Goal: Information Seeking & Learning: Learn about a topic

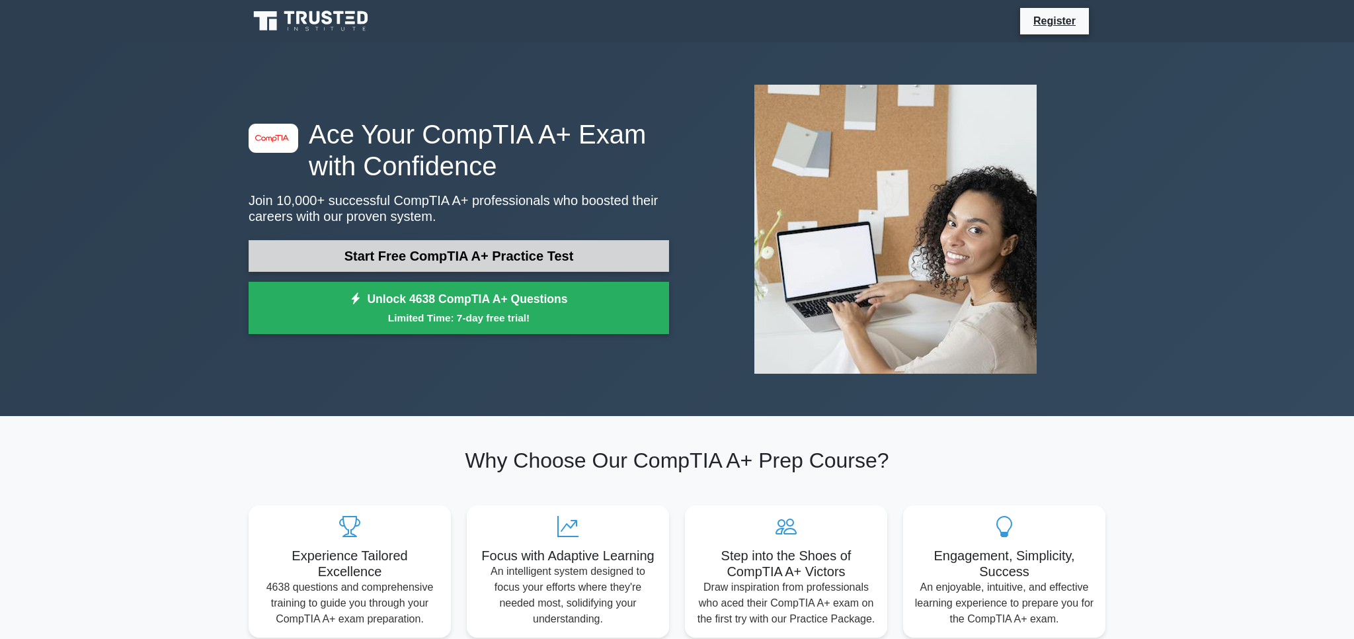
click at [554, 262] on link "Start Free CompTIA A+ Practice Test" at bounding box center [459, 256] width 421 height 32
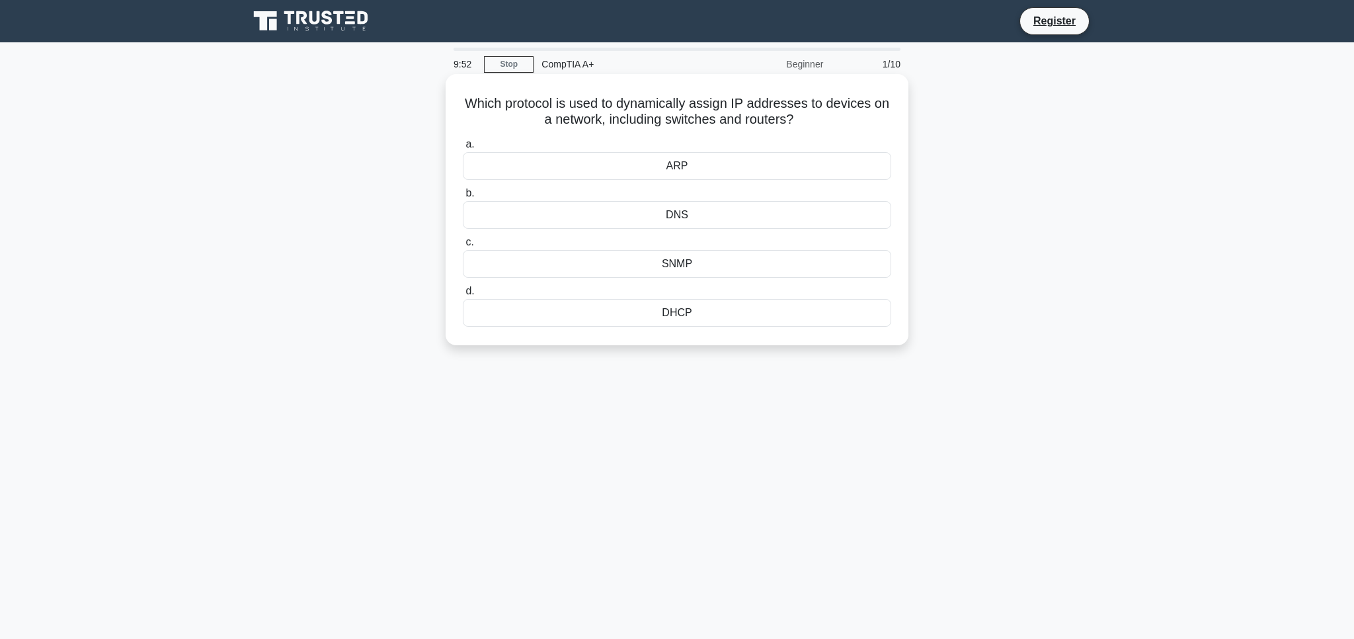
click at [643, 219] on div "DNS" at bounding box center [677, 215] width 429 height 28
click at [463, 198] on input "b. DNS" at bounding box center [463, 193] width 0 height 9
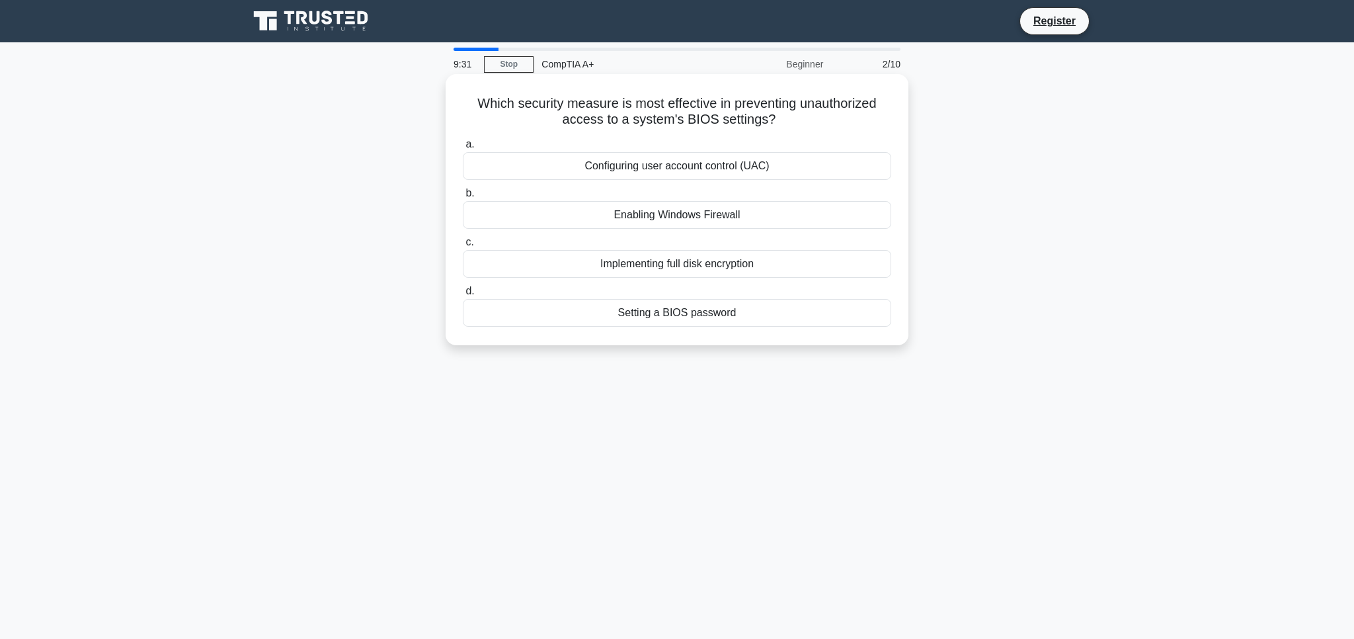
click at [618, 314] on div "Setting a BIOS password" at bounding box center [677, 313] width 429 height 28
click at [463, 296] on input "d. Setting a BIOS password" at bounding box center [463, 291] width 0 height 9
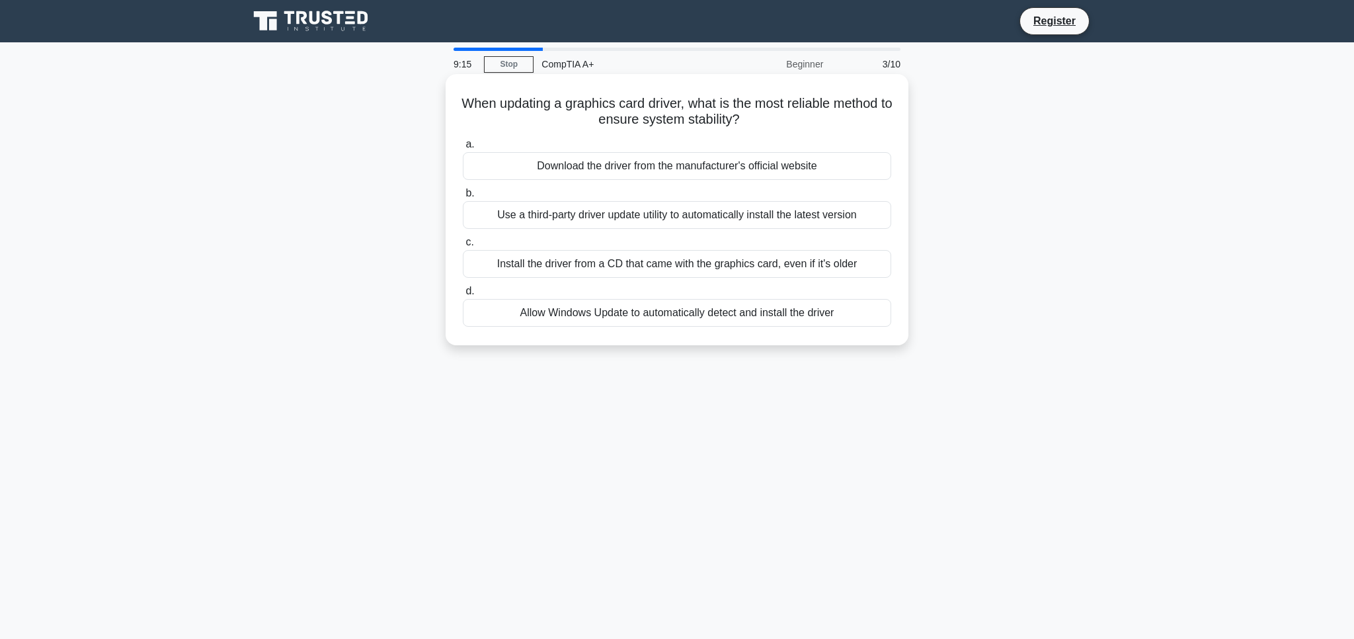
click at [515, 169] on div "Download the driver from the manufacturer's official website" at bounding box center [677, 166] width 429 height 28
click at [463, 149] on input "a. Download the driver from the manufacturer's official website" at bounding box center [463, 144] width 0 height 9
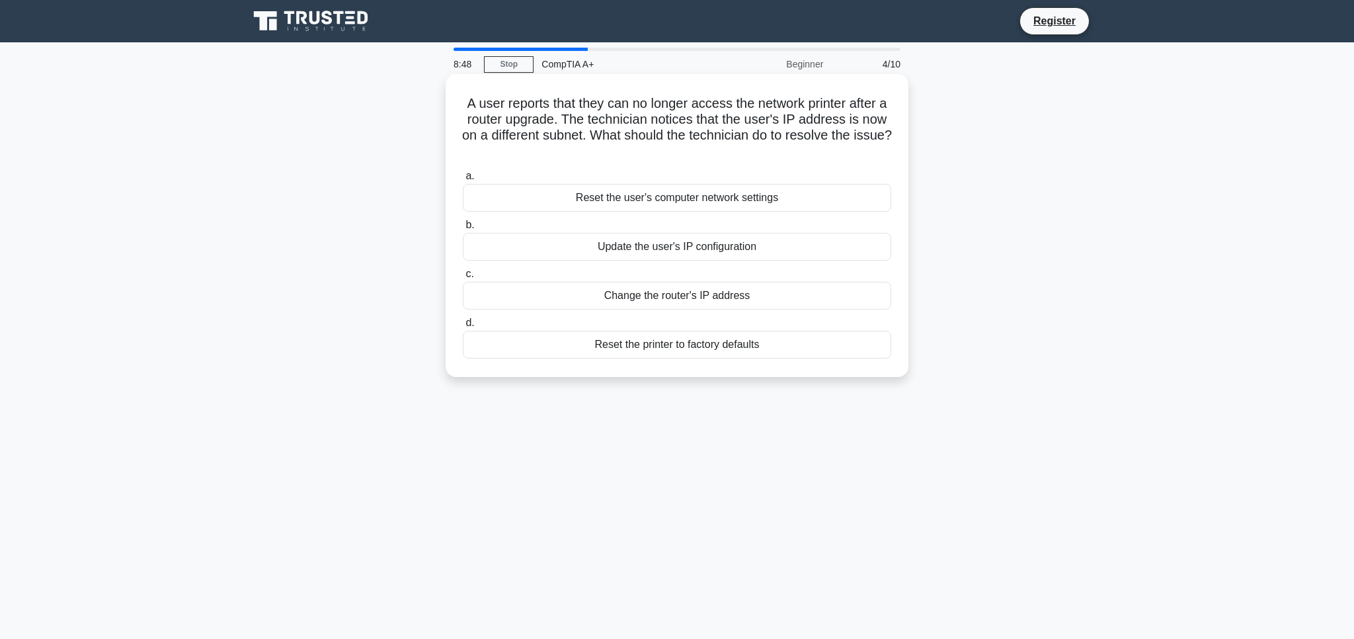
click at [569, 247] on div "Update the user's IP configuration" at bounding box center [677, 247] width 429 height 28
click at [463, 229] on input "b. Update the user's IP configuration" at bounding box center [463, 225] width 0 height 9
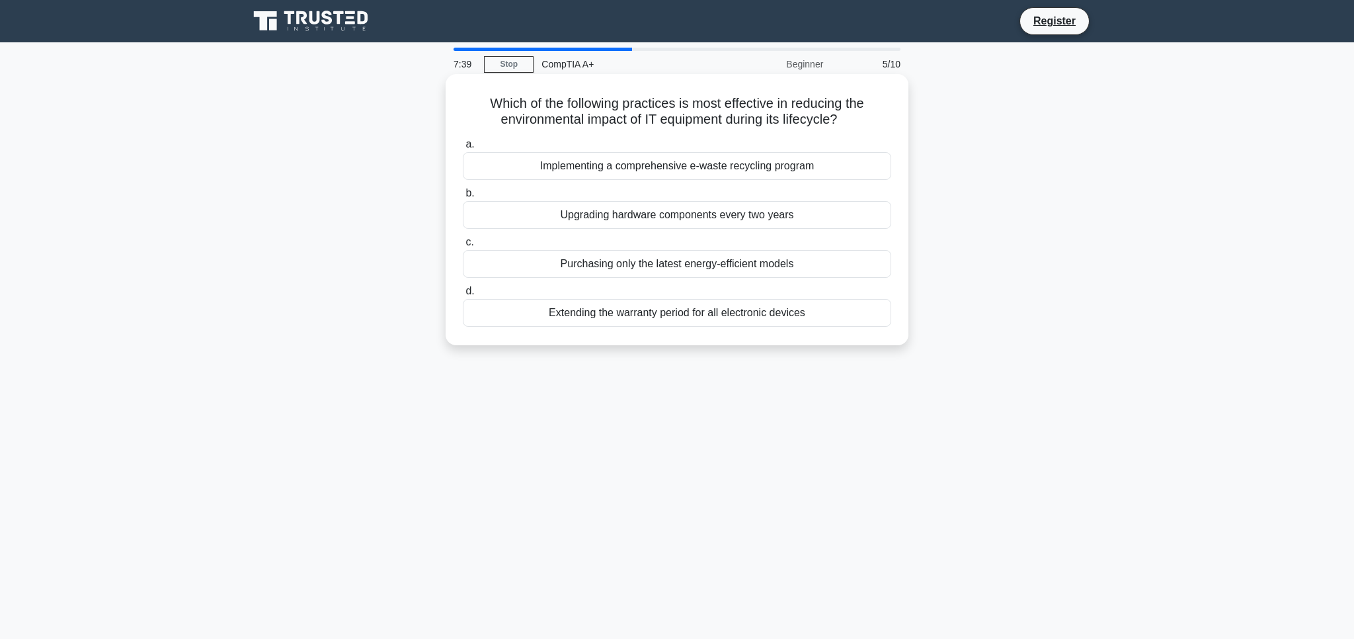
click at [544, 262] on div "Purchasing only the latest energy-efficient models" at bounding box center [677, 264] width 429 height 28
click at [463, 247] on input "c. Purchasing only the latest energy-efficient models" at bounding box center [463, 242] width 0 height 9
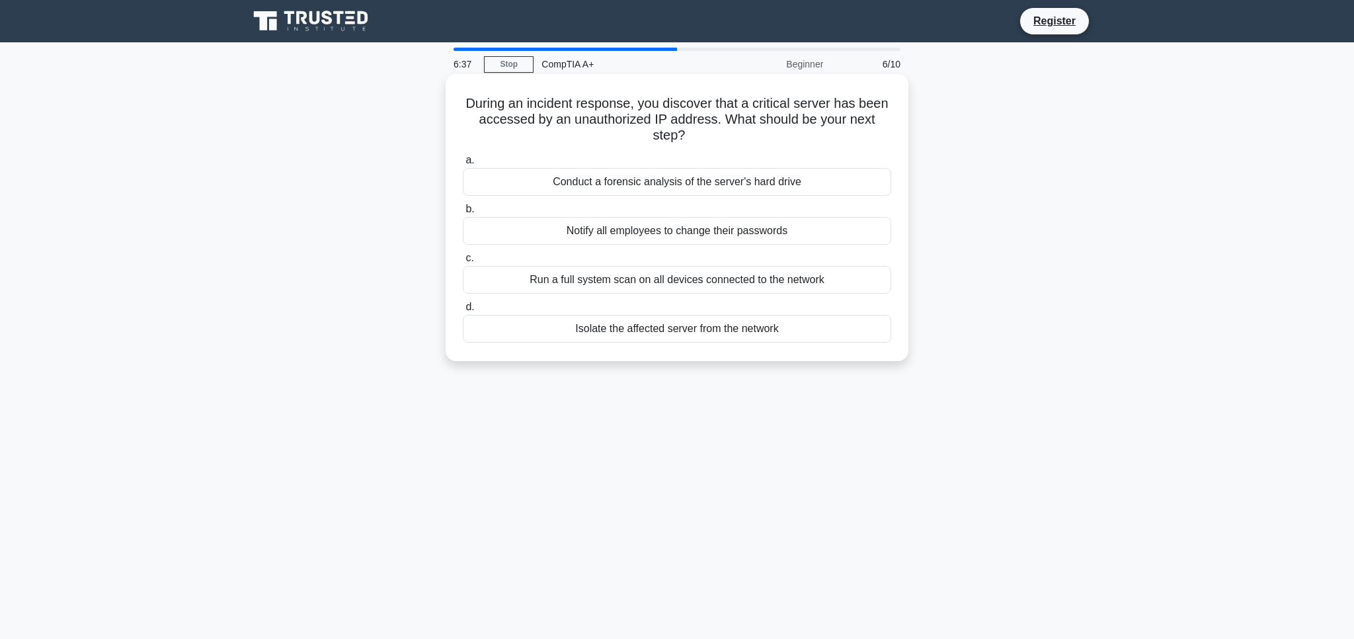
click at [533, 333] on div "Isolate the affected server from the network" at bounding box center [677, 329] width 429 height 28
click at [463, 311] on input "d. Isolate the affected server from the network" at bounding box center [463, 307] width 0 height 9
click at [544, 331] on div "Ensure the correct printer driver is installed." at bounding box center [677, 329] width 429 height 28
click at [463, 311] on input "d. Ensure the correct printer driver is installed." at bounding box center [463, 307] width 0 height 9
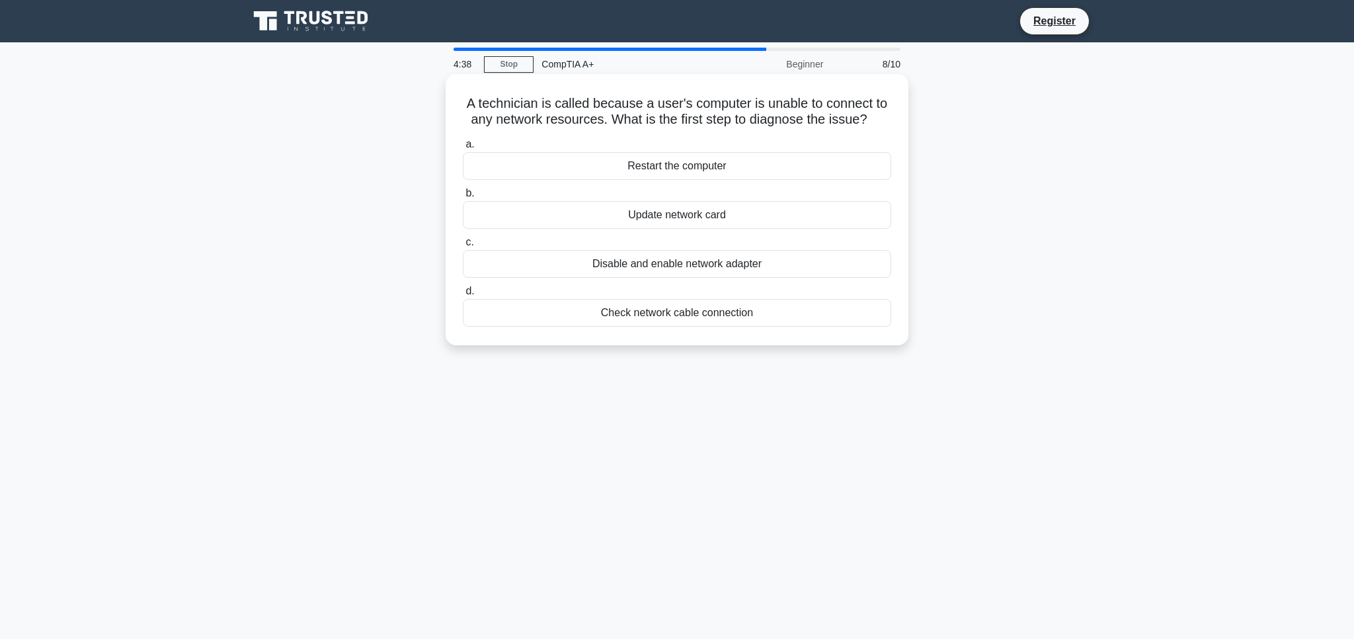
click at [597, 165] on div "Restart the computer" at bounding box center [677, 166] width 429 height 28
click at [463, 149] on input "a. Restart the computer" at bounding box center [463, 144] width 0 height 9
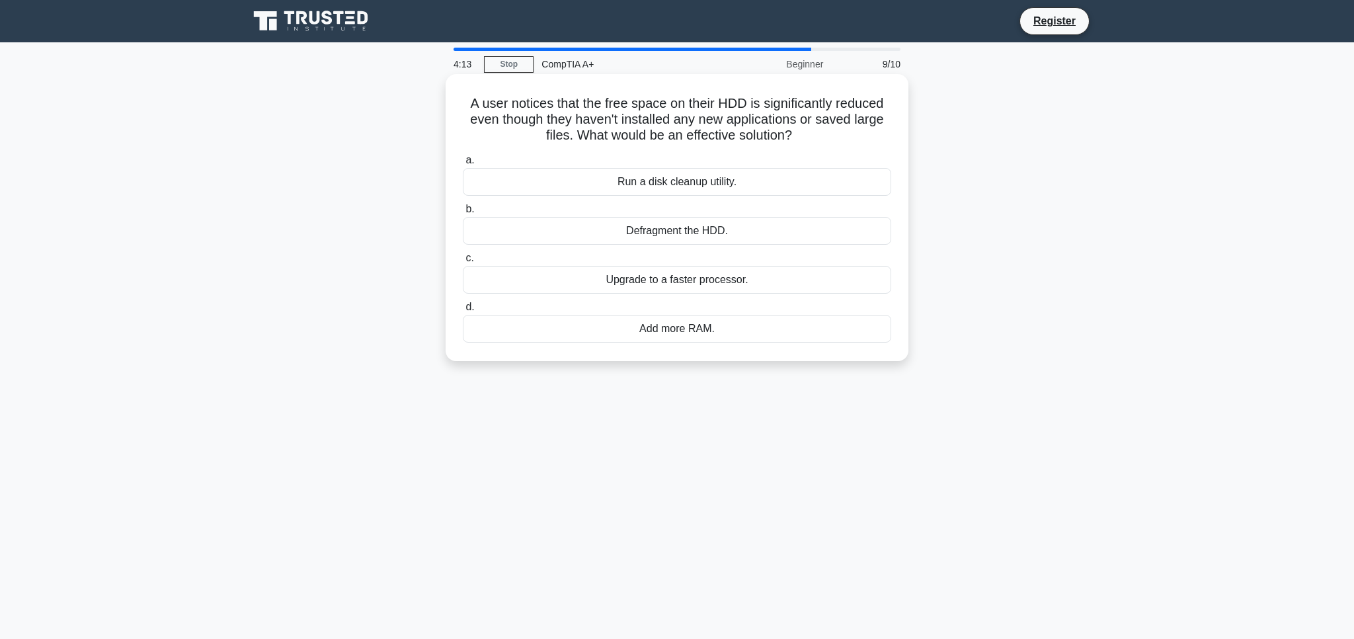
click at [597, 181] on div "Run a disk cleanup utility." at bounding box center [677, 182] width 429 height 28
click at [463, 165] on input "a. Run a disk cleanup utility." at bounding box center [463, 160] width 0 height 9
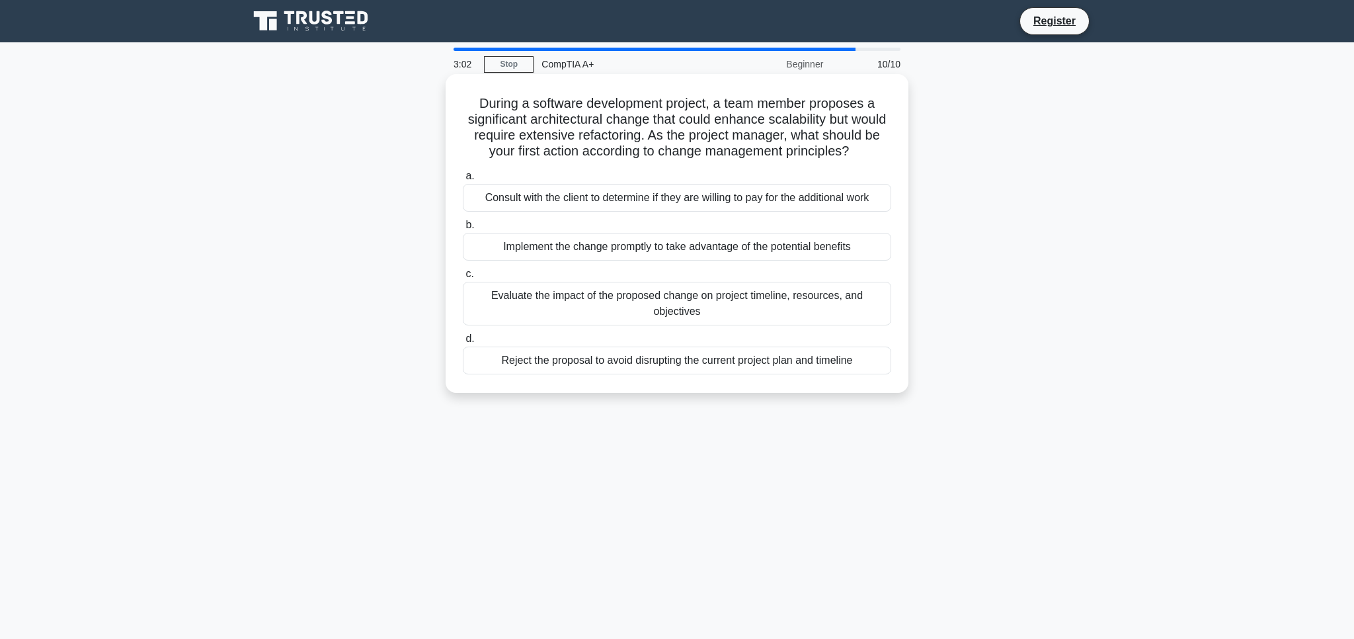
click at [573, 303] on div "Evaluate the impact of the proposed change on project timeline, resources, and …" at bounding box center [677, 304] width 429 height 44
click at [463, 278] on input "c. Evaluate the impact of the proposed change on project timeline, resources, a…" at bounding box center [463, 274] width 0 height 9
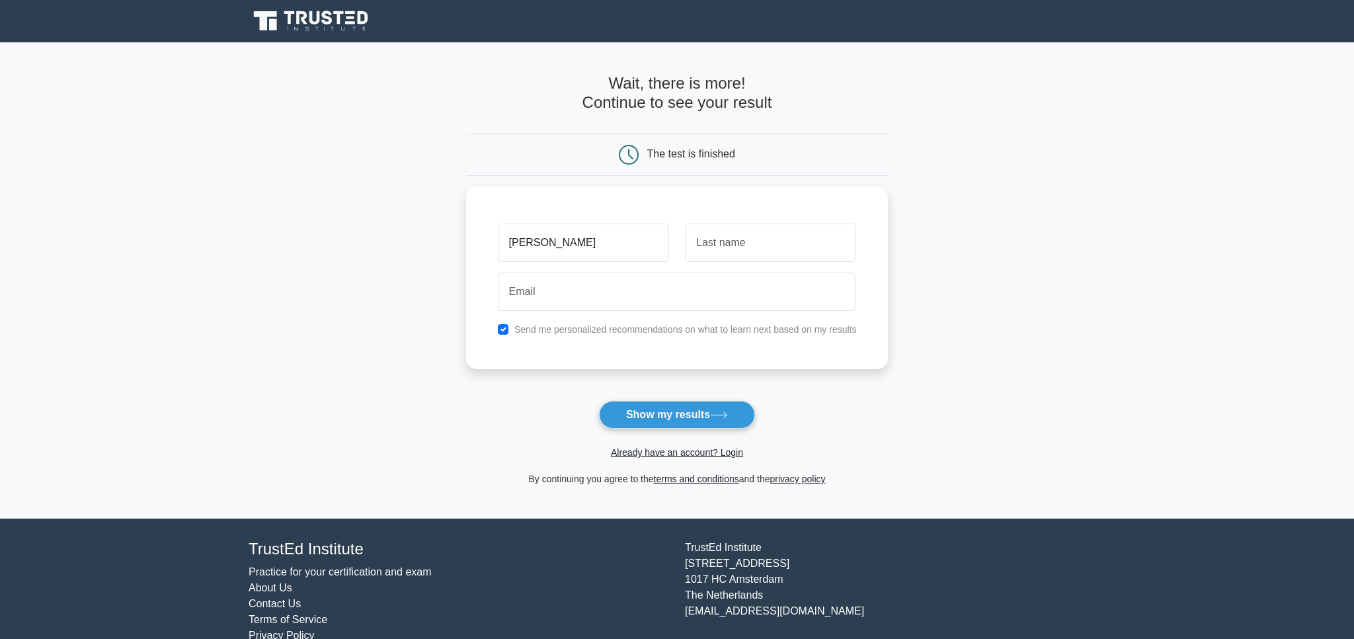
type input "[PERSON_NAME]"
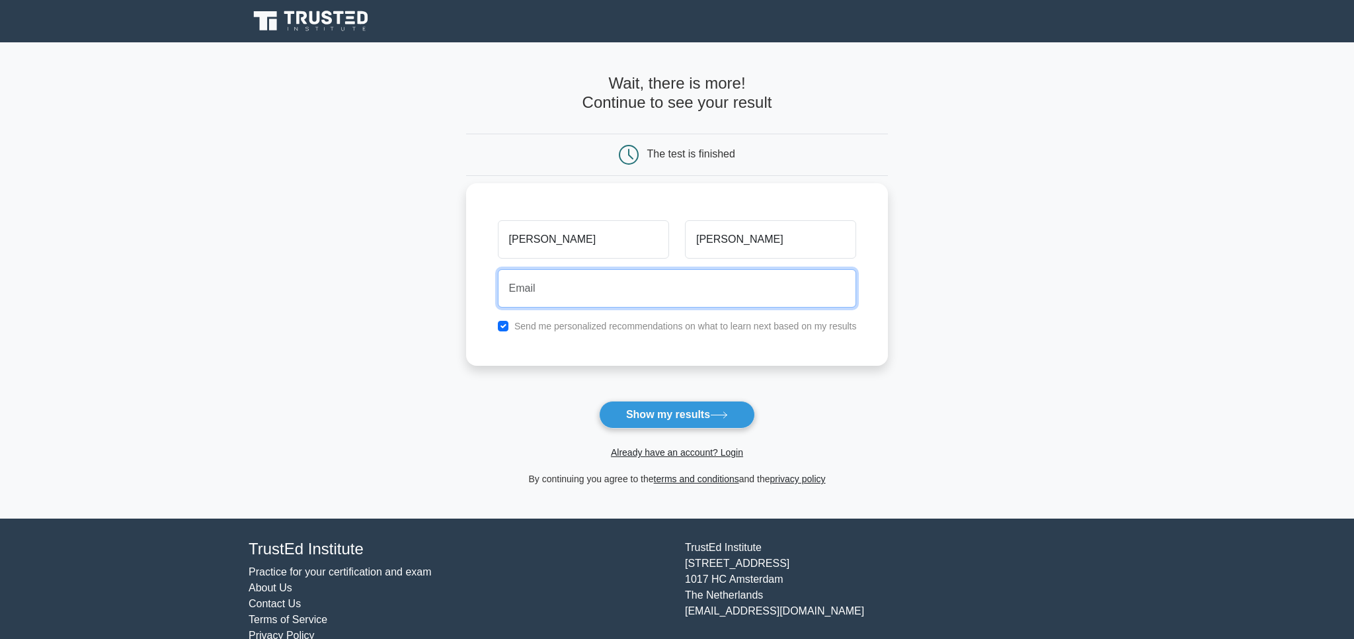
click at [614, 288] on input "email" at bounding box center [677, 288] width 359 height 38
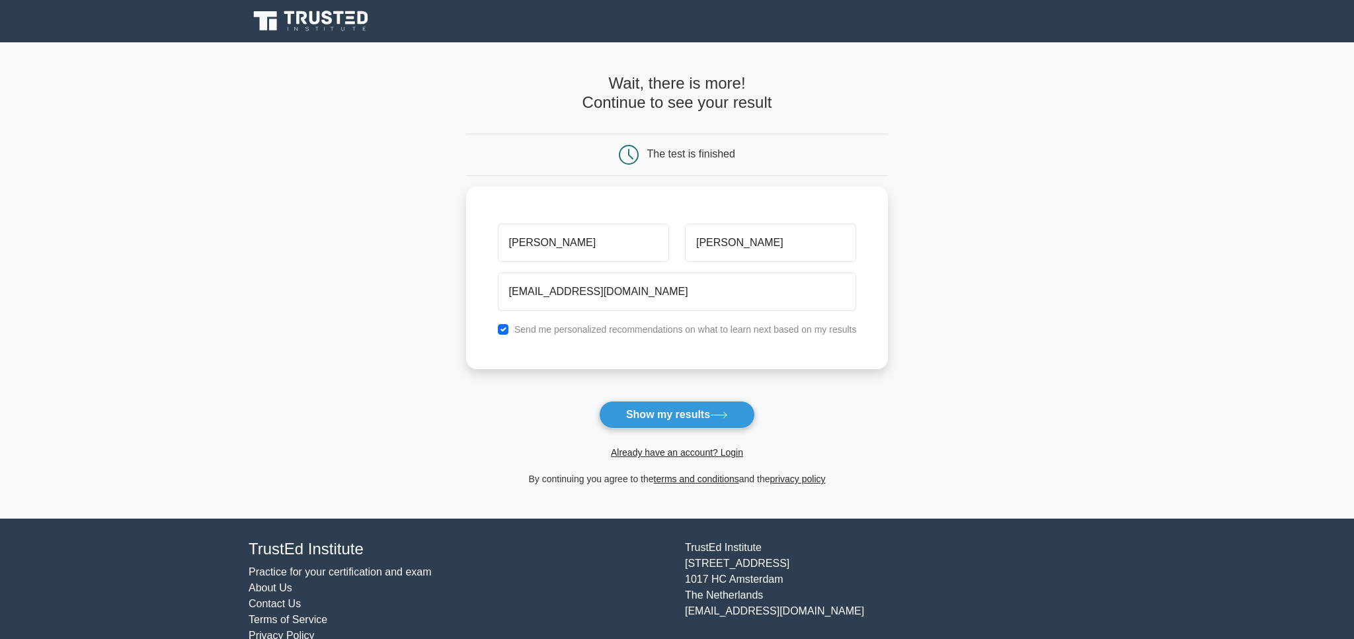
click at [317, 294] on main "Wait, there is more! Continue to see your result The test is finished [PERSON_N…" at bounding box center [677, 280] width 1354 height 476
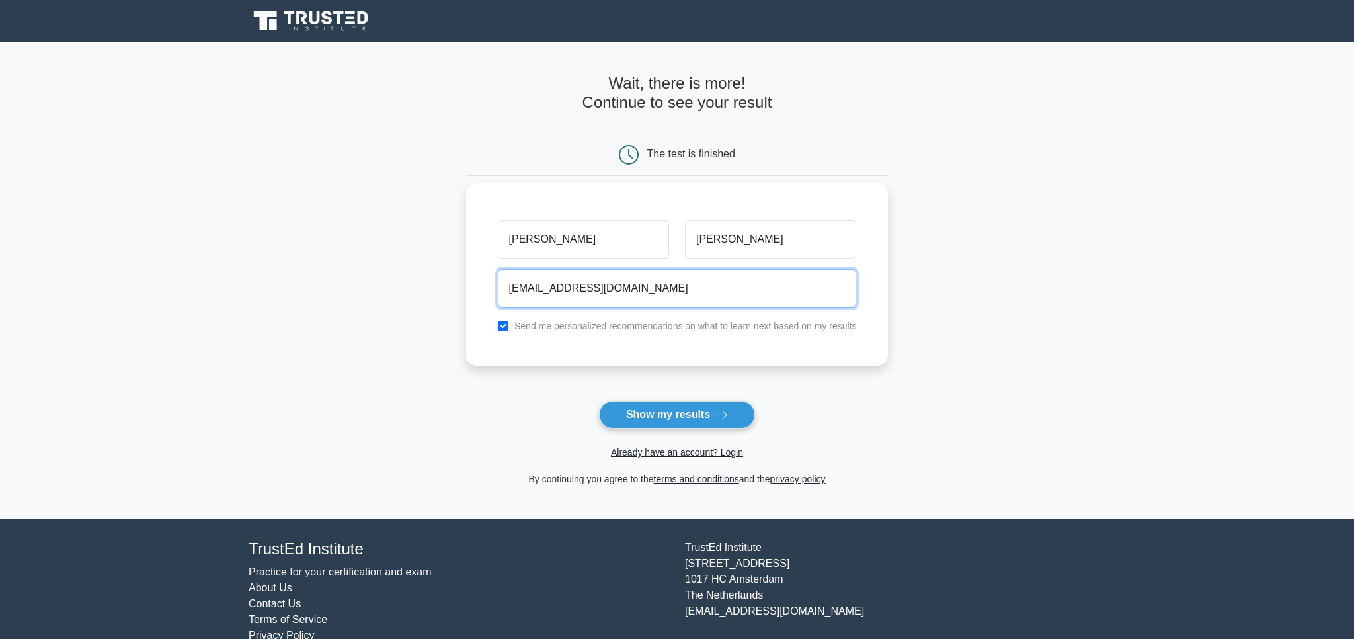
drag, startPoint x: 665, startPoint y: 279, endPoint x: 581, endPoint y: 298, distance: 86.6
click at [581, 298] on input "[EMAIL_ADDRESS][DOMAIN_NAME]" at bounding box center [677, 288] width 359 height 38
type input "[EMAIL_ADDRESS][DOMAIN_NAME]"
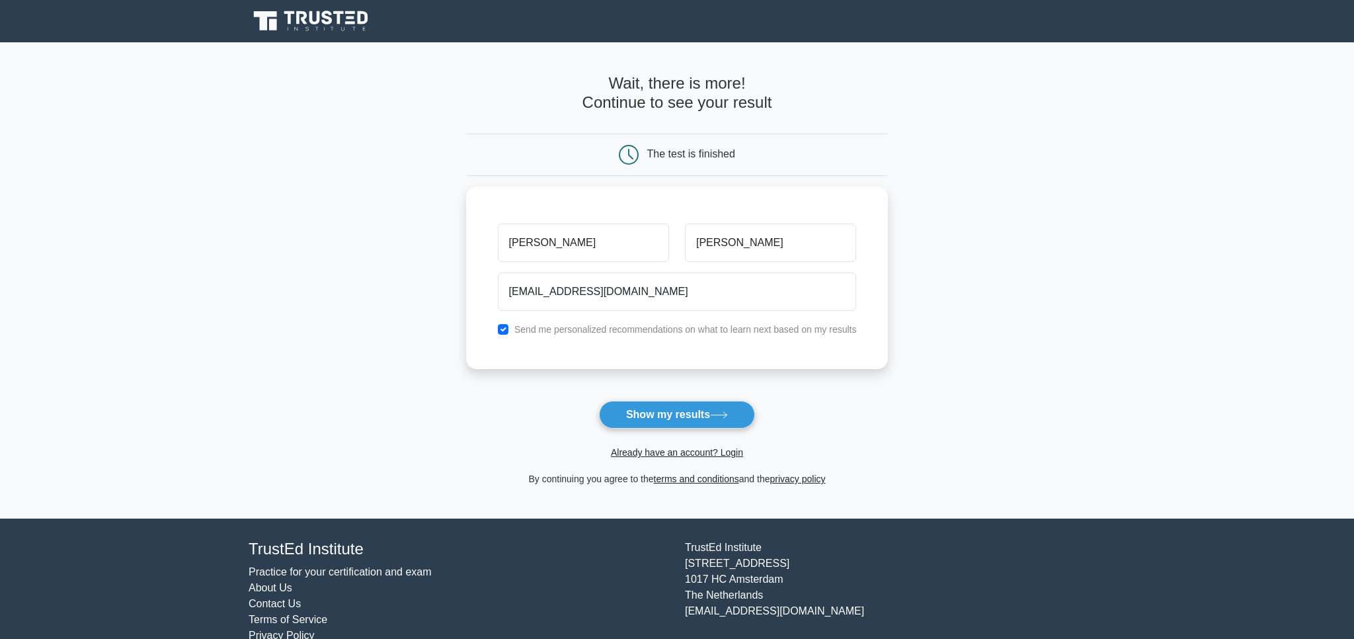
drag, startPoint x: 205, startPoint y: 337, endPoint x: 213, endPoint y: 336, distance: 8.0
click at [207, 337] on main "Wait, there is more! Continue to see your result The test is finished [PERSON_N…" at bounding box center [677, 280] width 1354 height 476
click at [597, 314] on div "[PERSON_NAME] [EMAIL_ADDRESS][DOMAIN_NAME] Send me personalized recommendations…" at bounding box center [677, 274] width 423 height 183
click at [490, 324] on div "[PERSON_NAME] [EMAIL_ADDRESS][DOMAIN_NAME] Send me personalized recommendations…" at bounding box center [677, 274] width 423 height 183
click at [517, 321] on label "Send me personalized recommendations on what to learn next based on my results" at bounding box center [686, 326] width 343 height 11
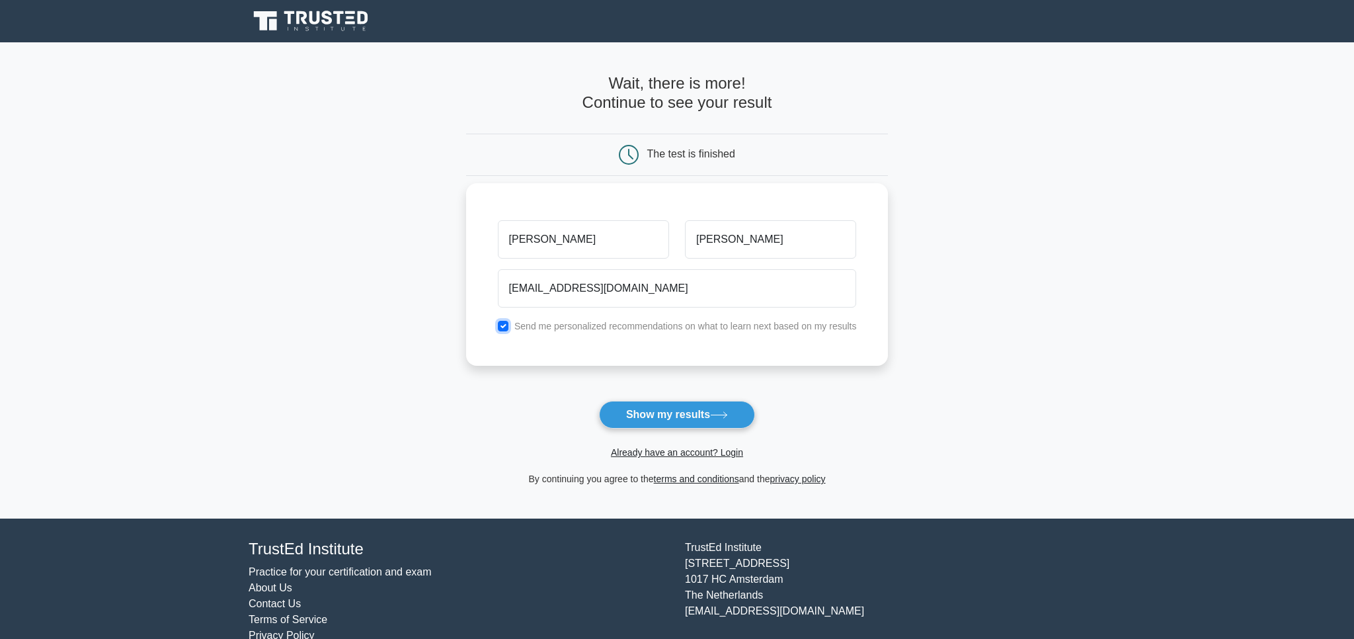
click at [499, 327] on input "checkbox" at bounding box center [503, 326] width 11 height 11
checkbox input "false"
click at [677, 421] on button "Show my results" at bounding box center [677, 415] width 156 height 28
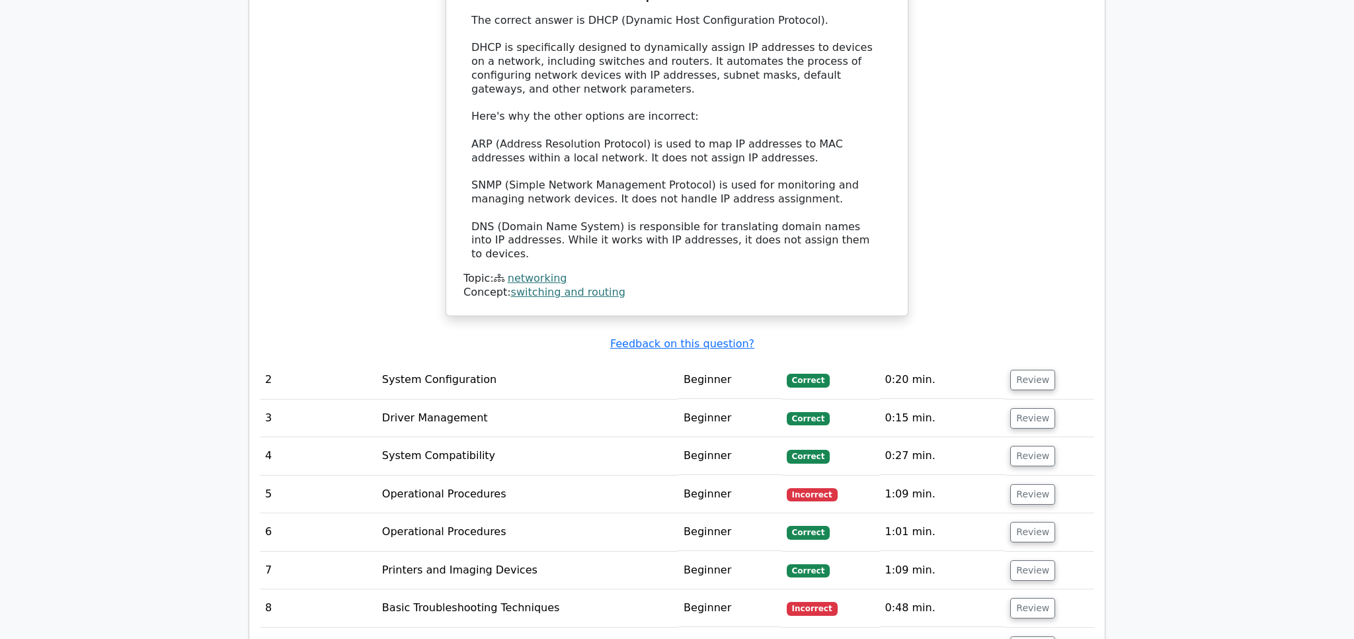
scroll to position [1503, 0]
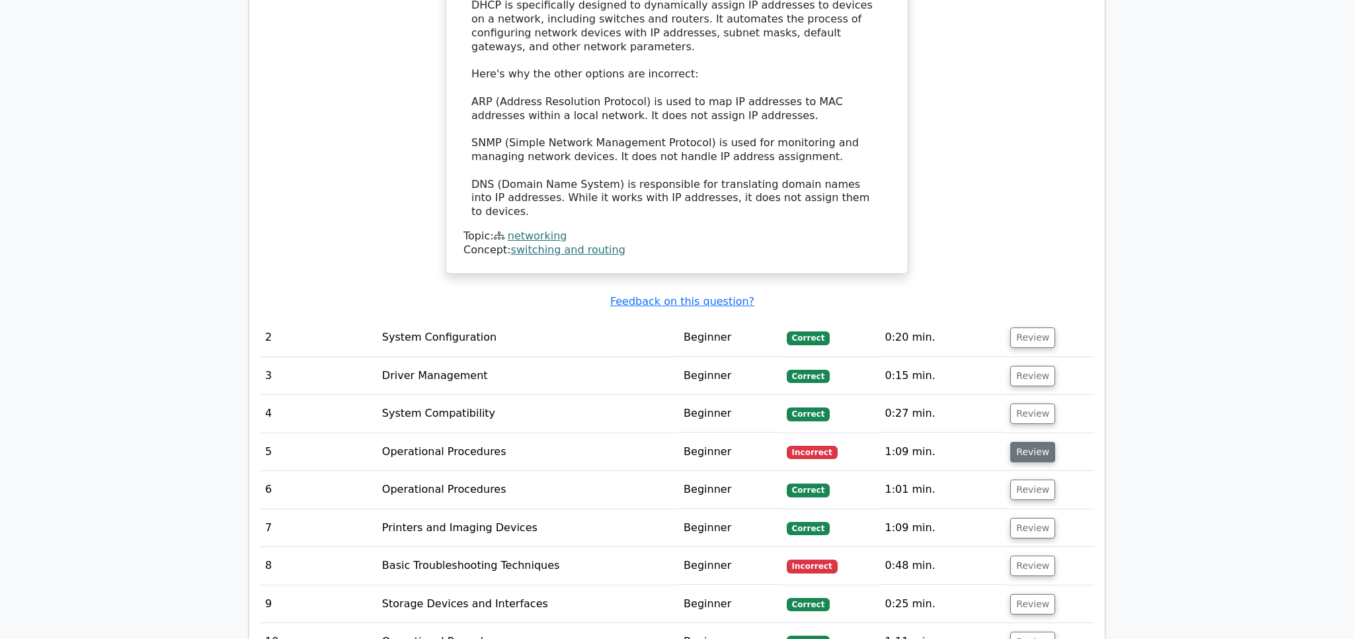
click at [1015, 442] on button "Review" at bounding box center [1032, 452] width 45 height 21
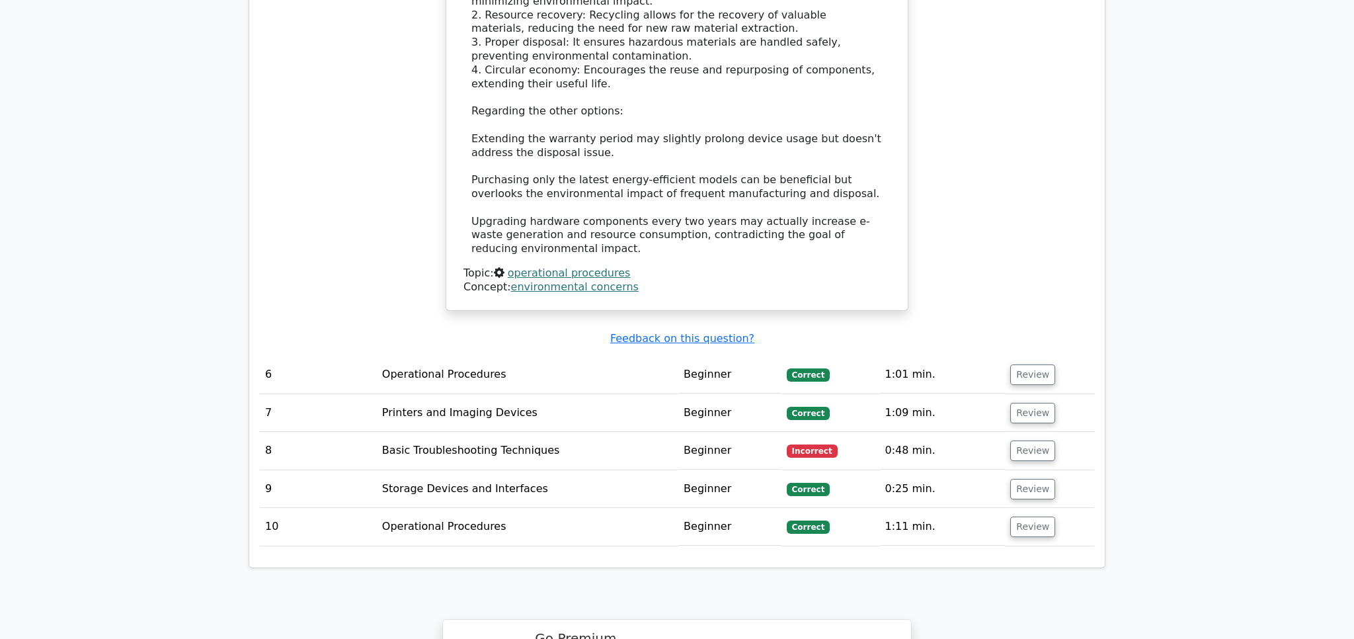
scroll to position [2410, 0]
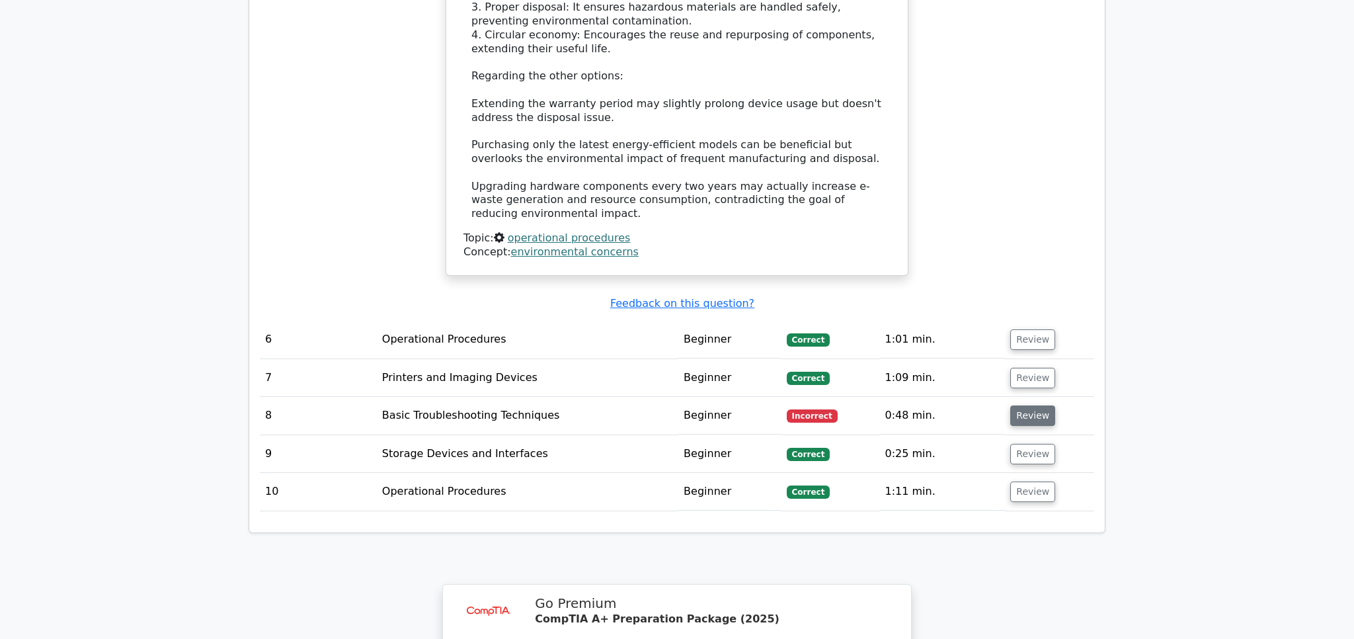
click at [1038, 405] on button "Review" at bounding box center [1032, 415] width 45 height 21
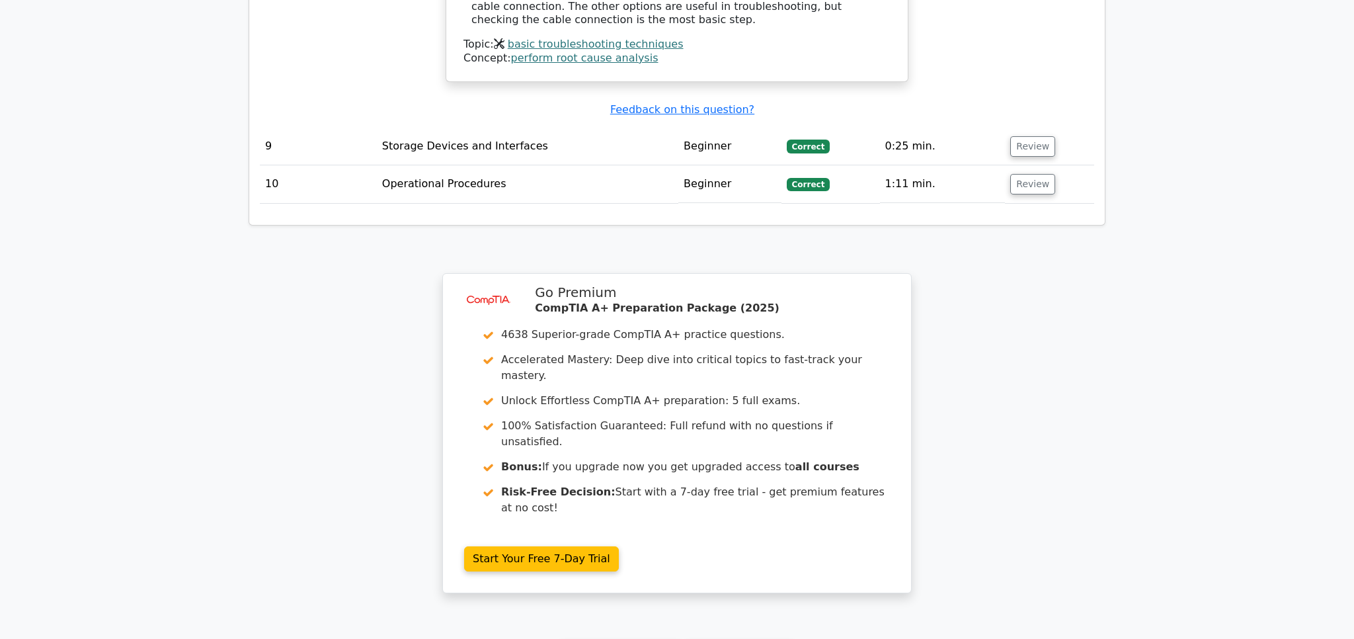
scroll to position [3178, 0]
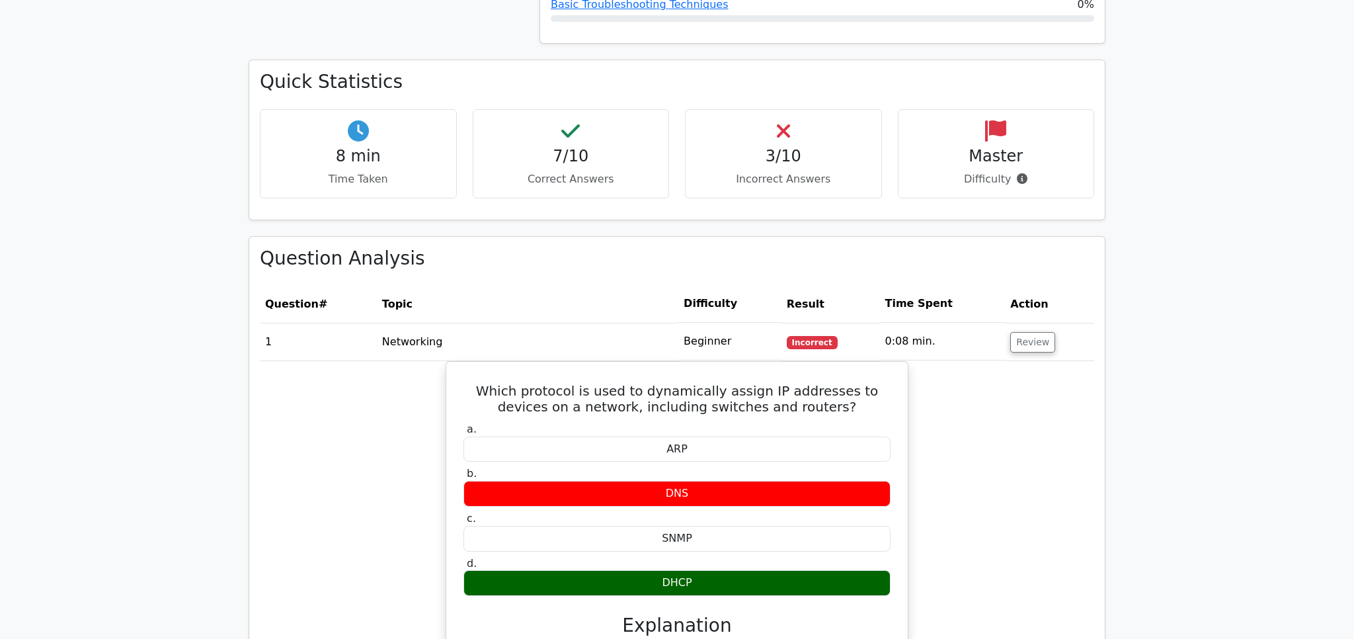
scroll to position [0, 0]
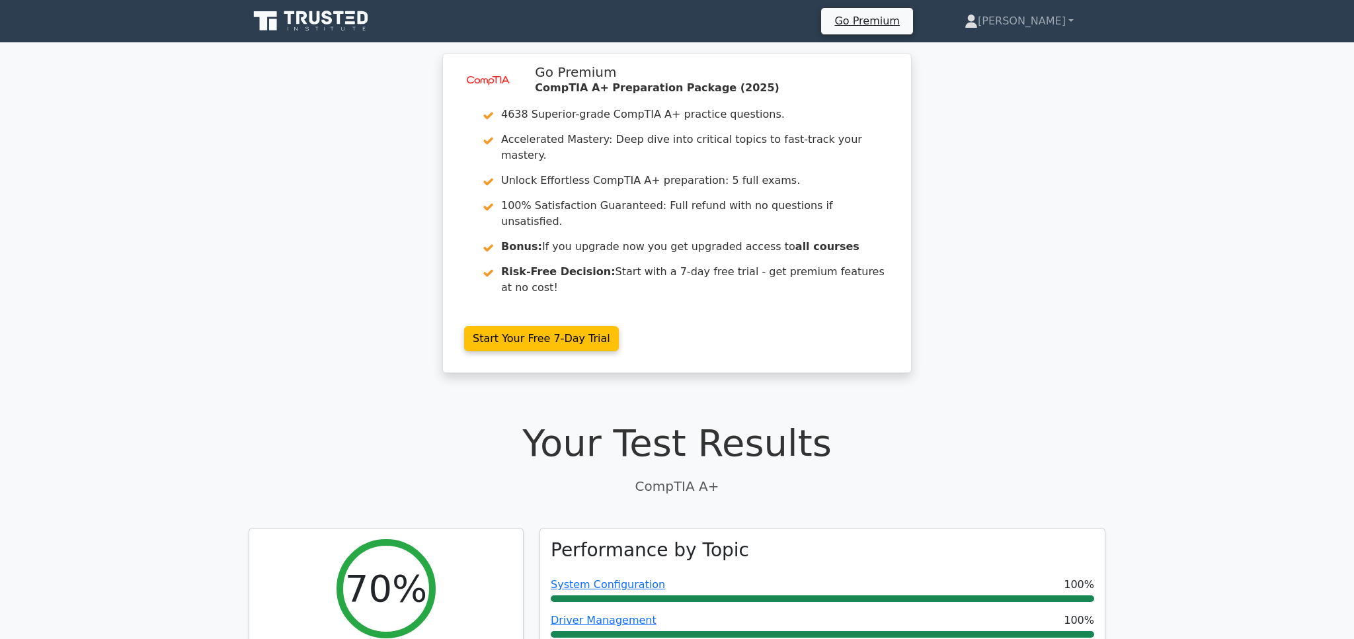
click at [60, 121] on div "image/svg+xml Go Premium CompTIA A+ Preparation Package (2025) 4638 Superior-gr…" at bounding box center [677, 221] width 1354 height 336
